Goal: Information Seeking & Learning: Learn about a topic

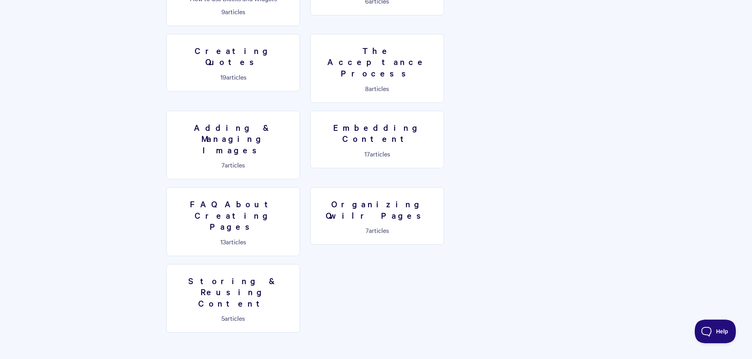
scroll to position [582, 0]
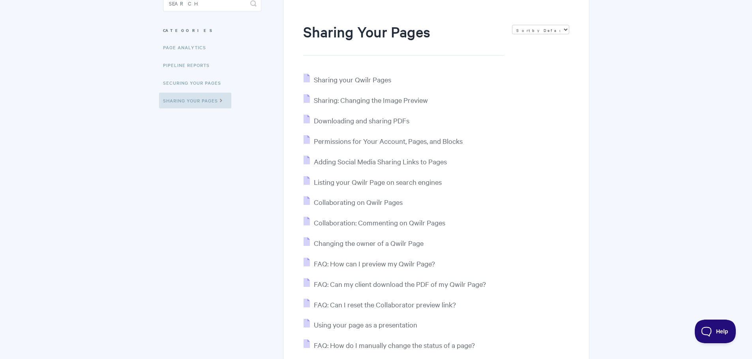
scroll to position [79, 0]
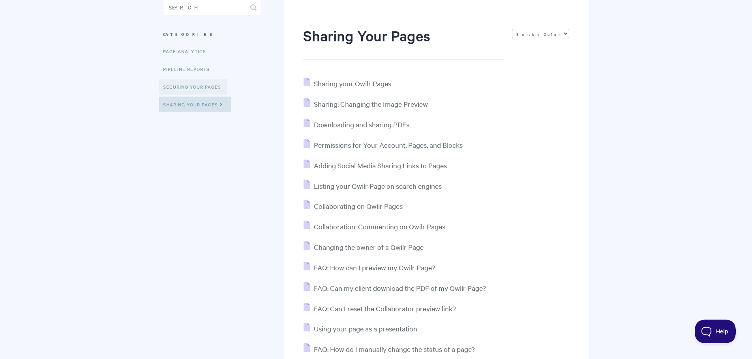
click at [189, 89] on link "Securing Your Pages" at bounding box center [193, 87] width 68 height 16
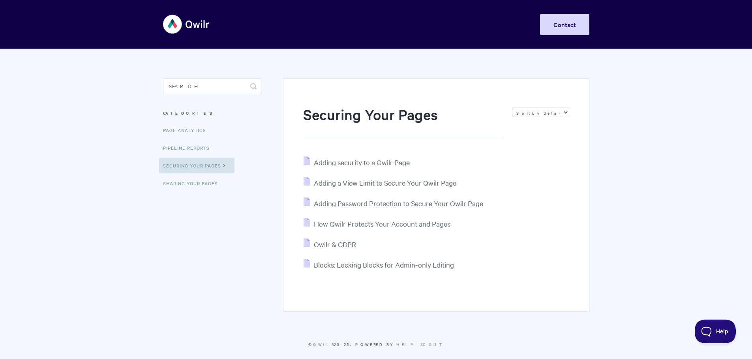
click at [123, 108] on body "Toggle Navigation Home Getting Started Creating & Editing Pages Sharing & Analy…" at bounding box center [376, 184] width 752 height 368
